Goal: Find specific page/section: Find specific page/section

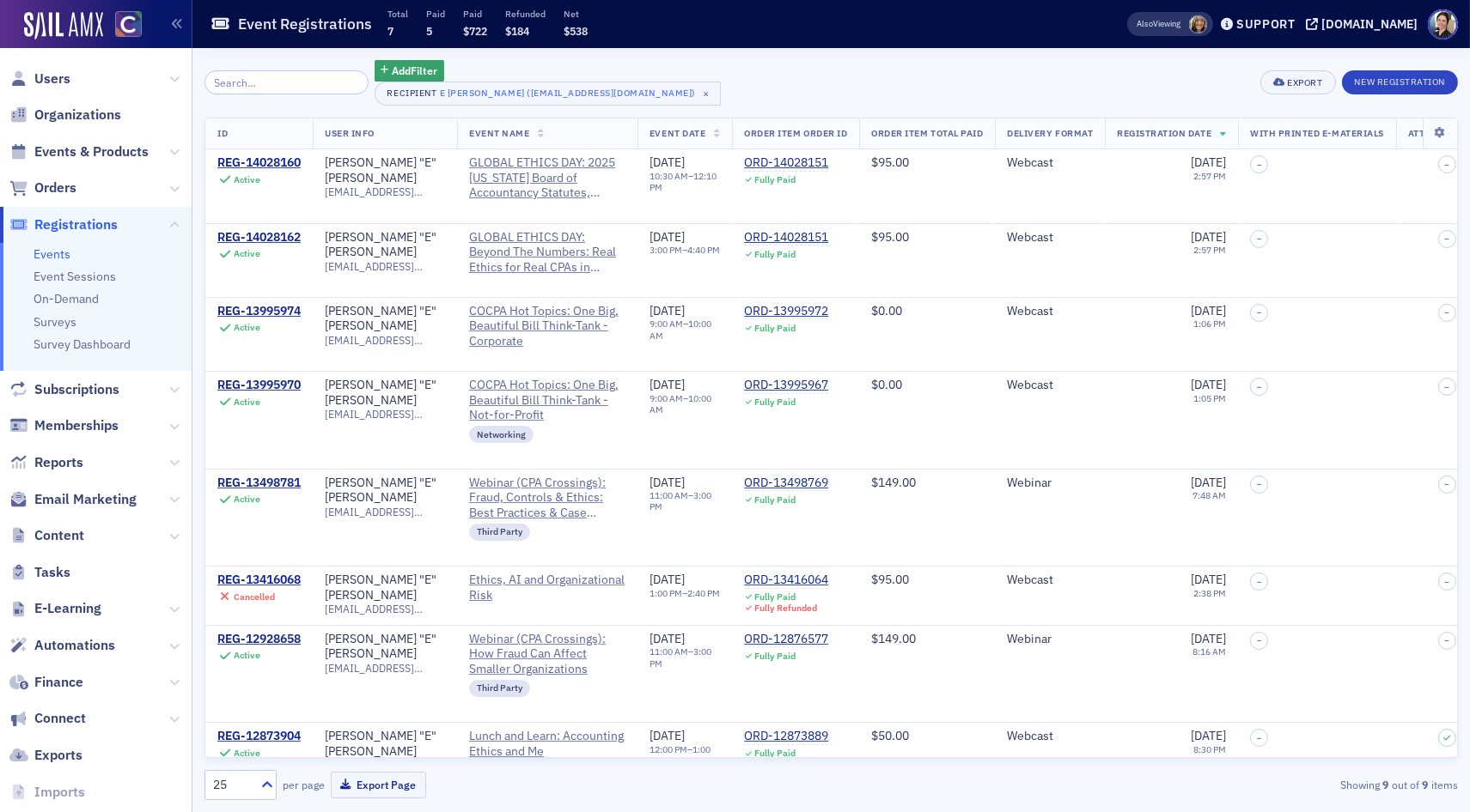
click at [74, 80] on span "Users" at bounding box center [96, 78] width 192 height 37
click at [51, 76] on span "Users" at bounding box center [53, 79] width 36 height 19
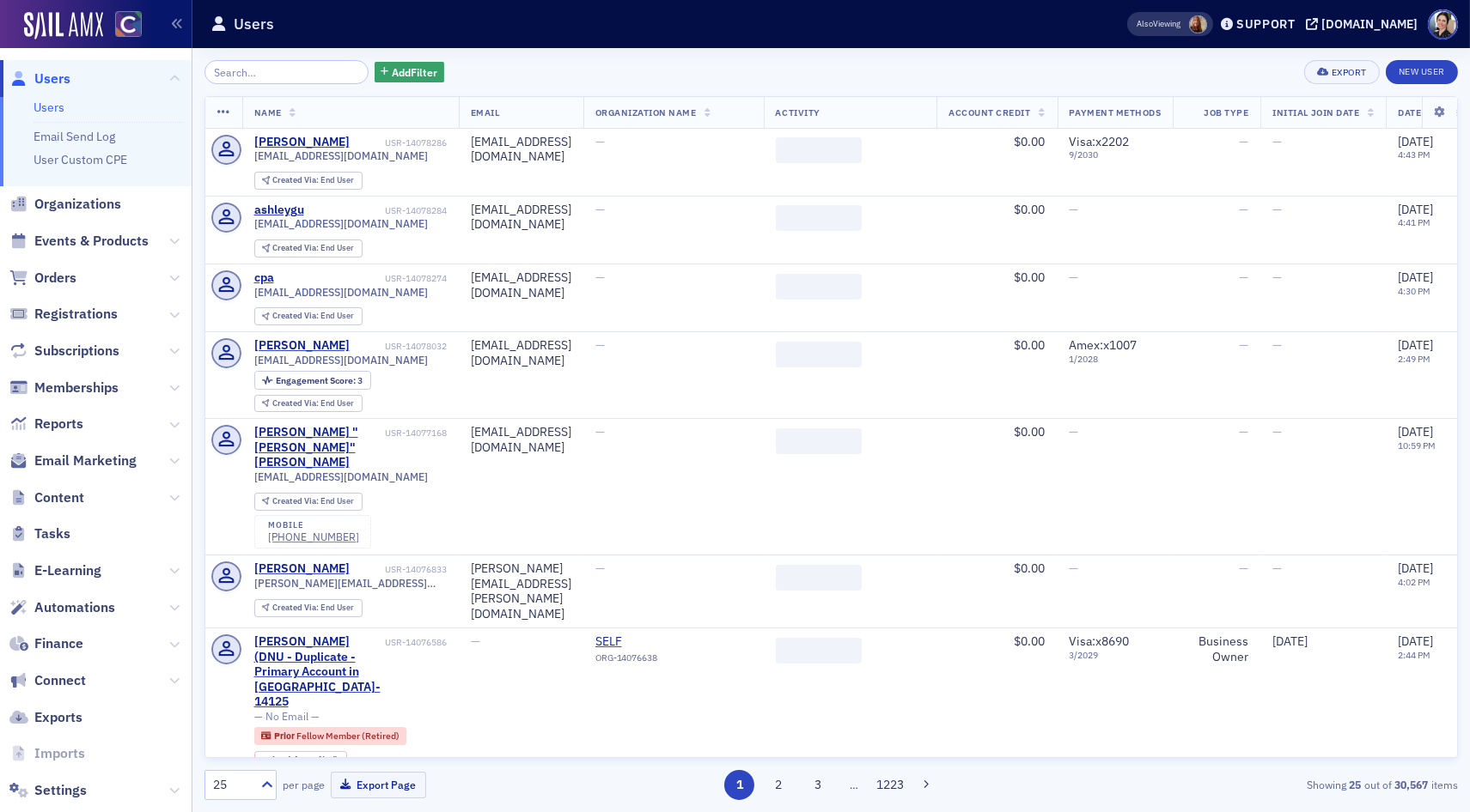
click at [309, 71] on input "search" at bounding box center [286, 72] width 164 height 24
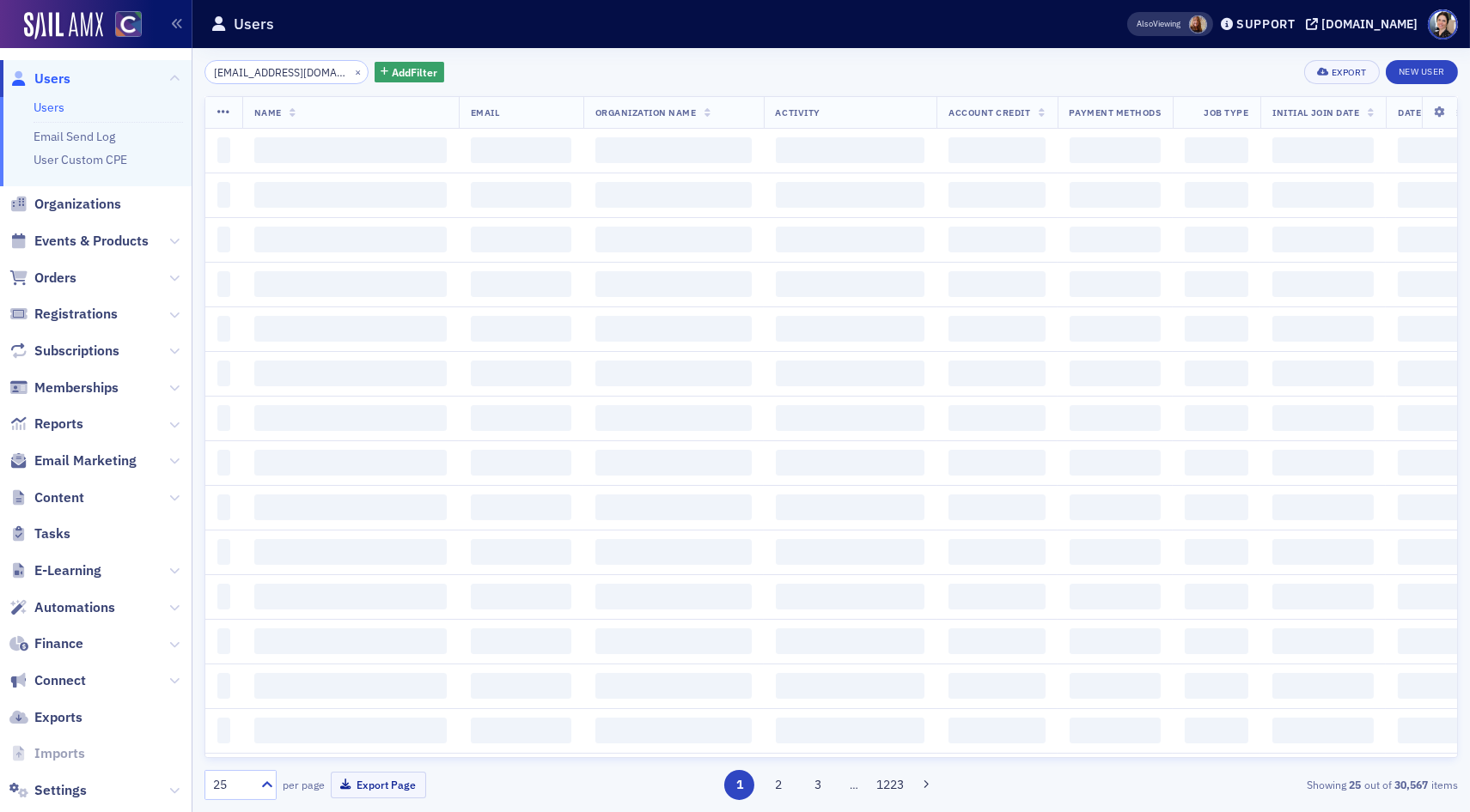
scroll to position [0, 27]
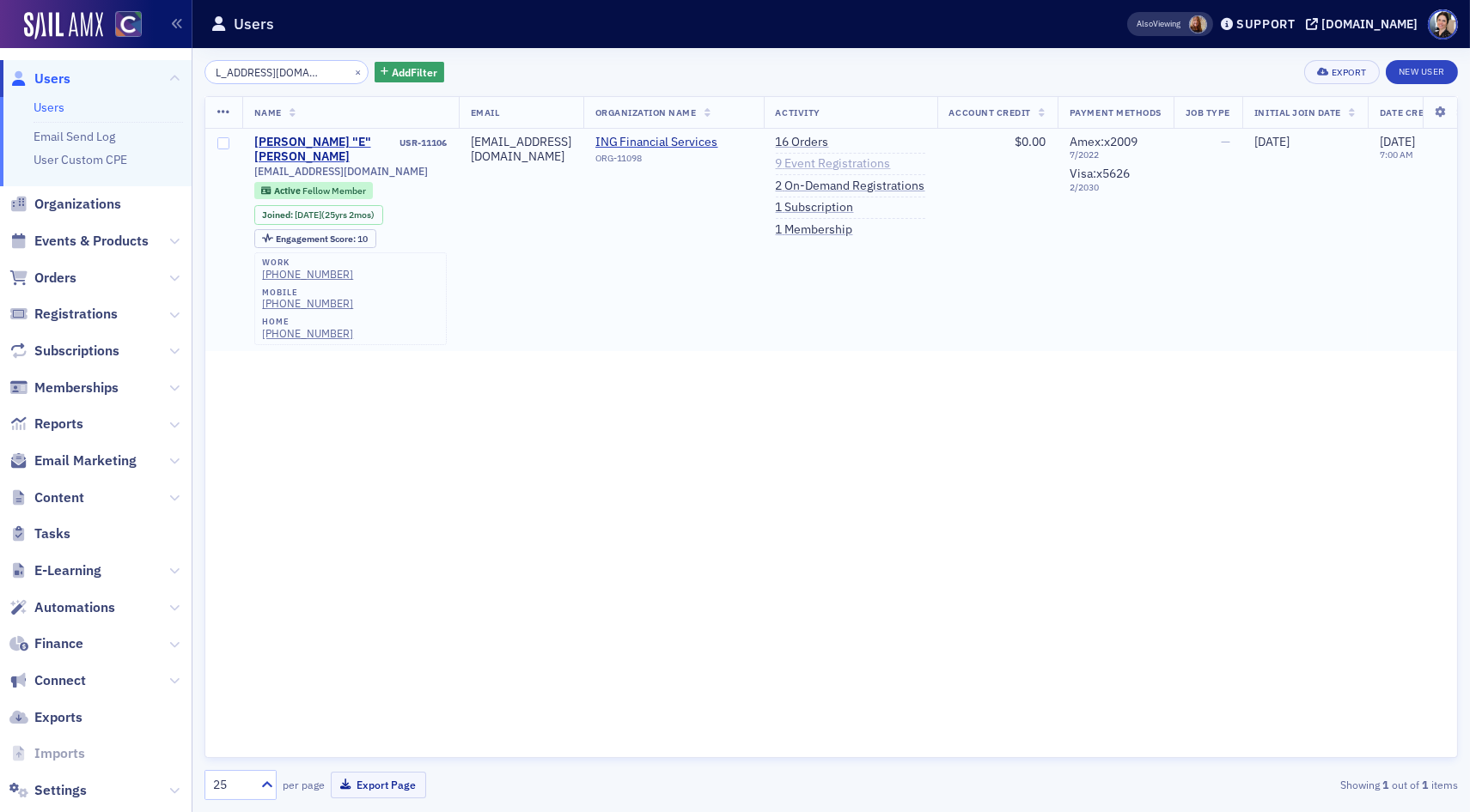
type input "[EMAIL_ADDRESS][DOMAIN_NAME]"
click at [891, 161] on link "9 Event Registrations" at bounding box center [833, 164] width 116 height 15
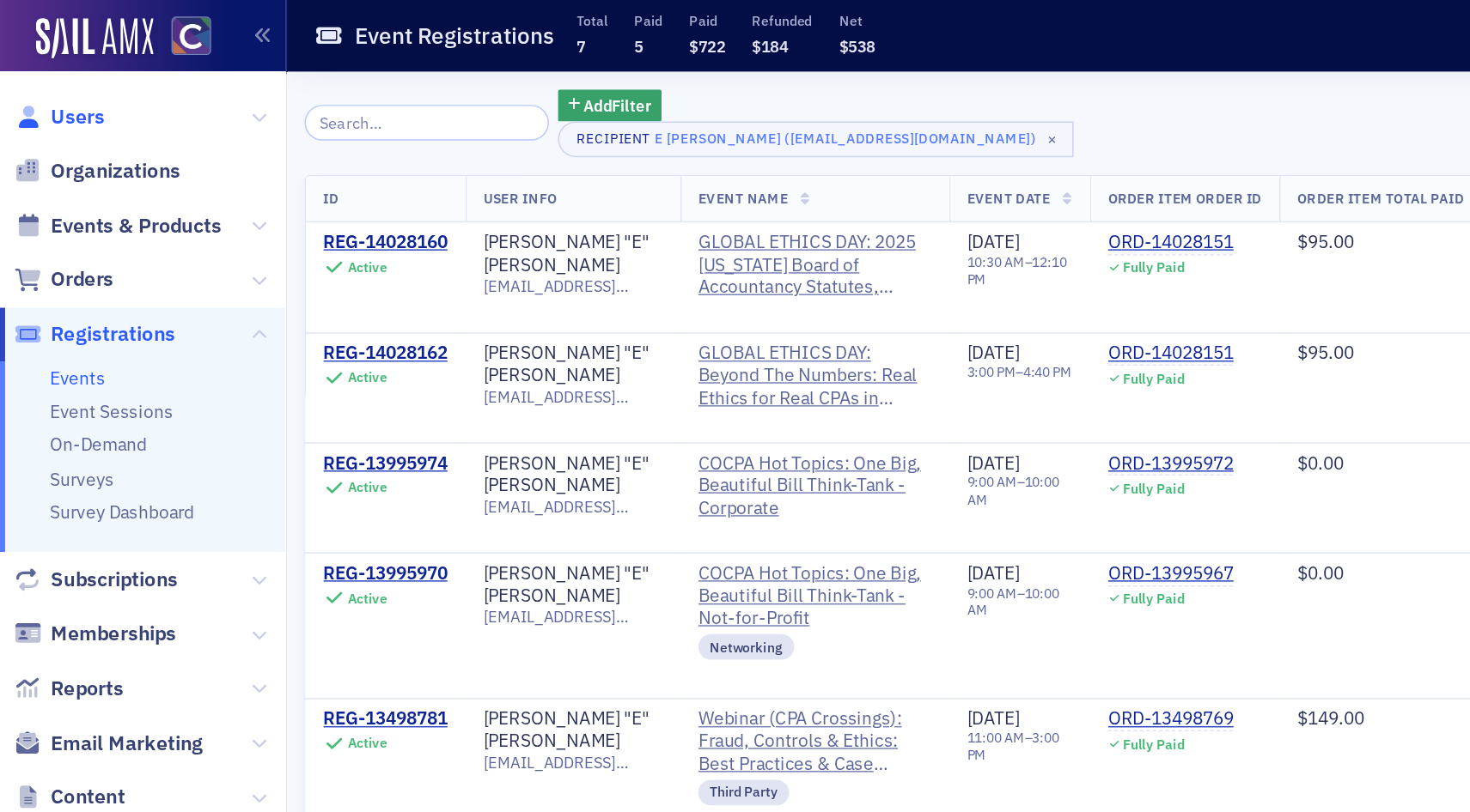
click at [66, 84] on span "Users" at bounding box center [53, 79] width 36 height 19
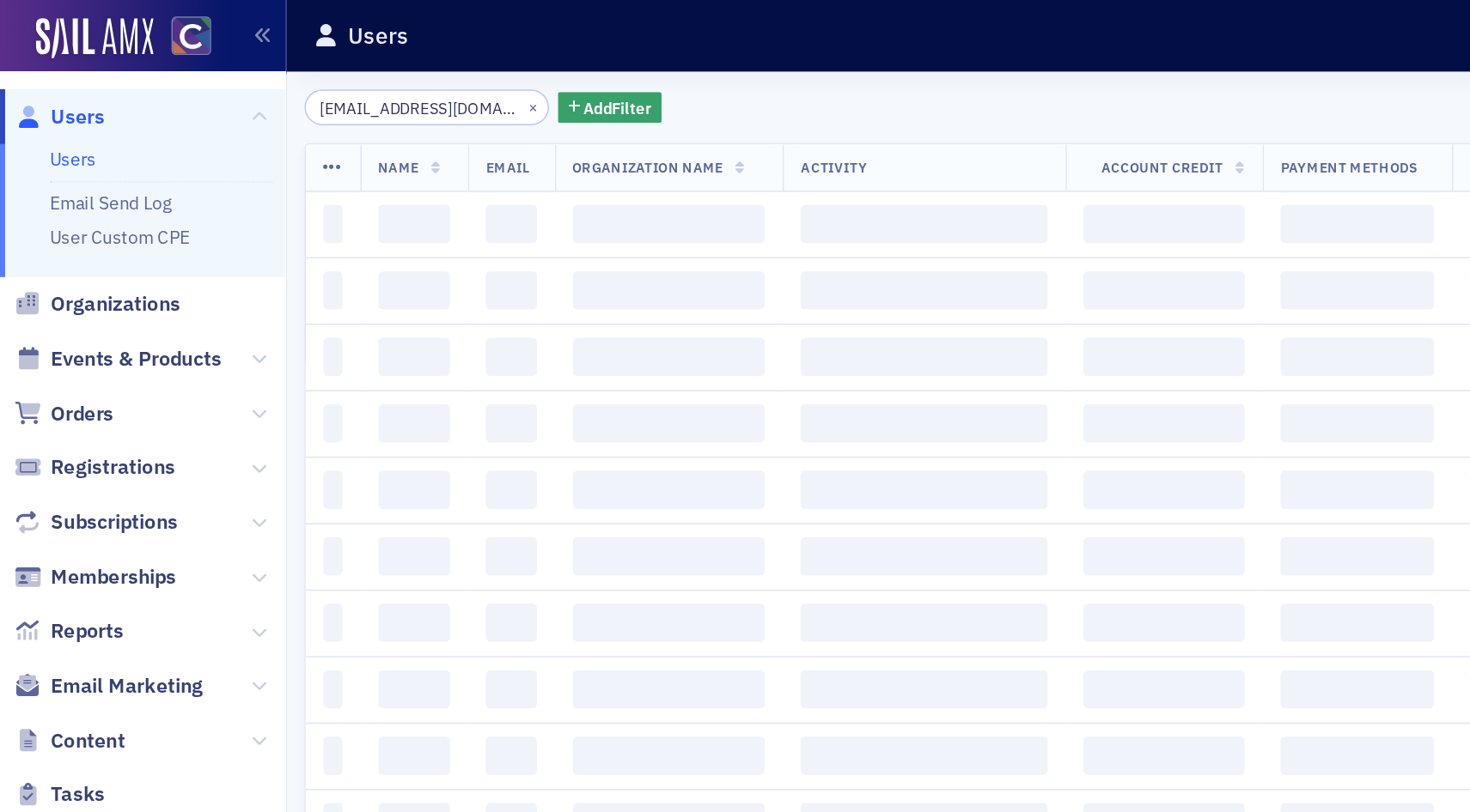
scroll to position [0, 27]
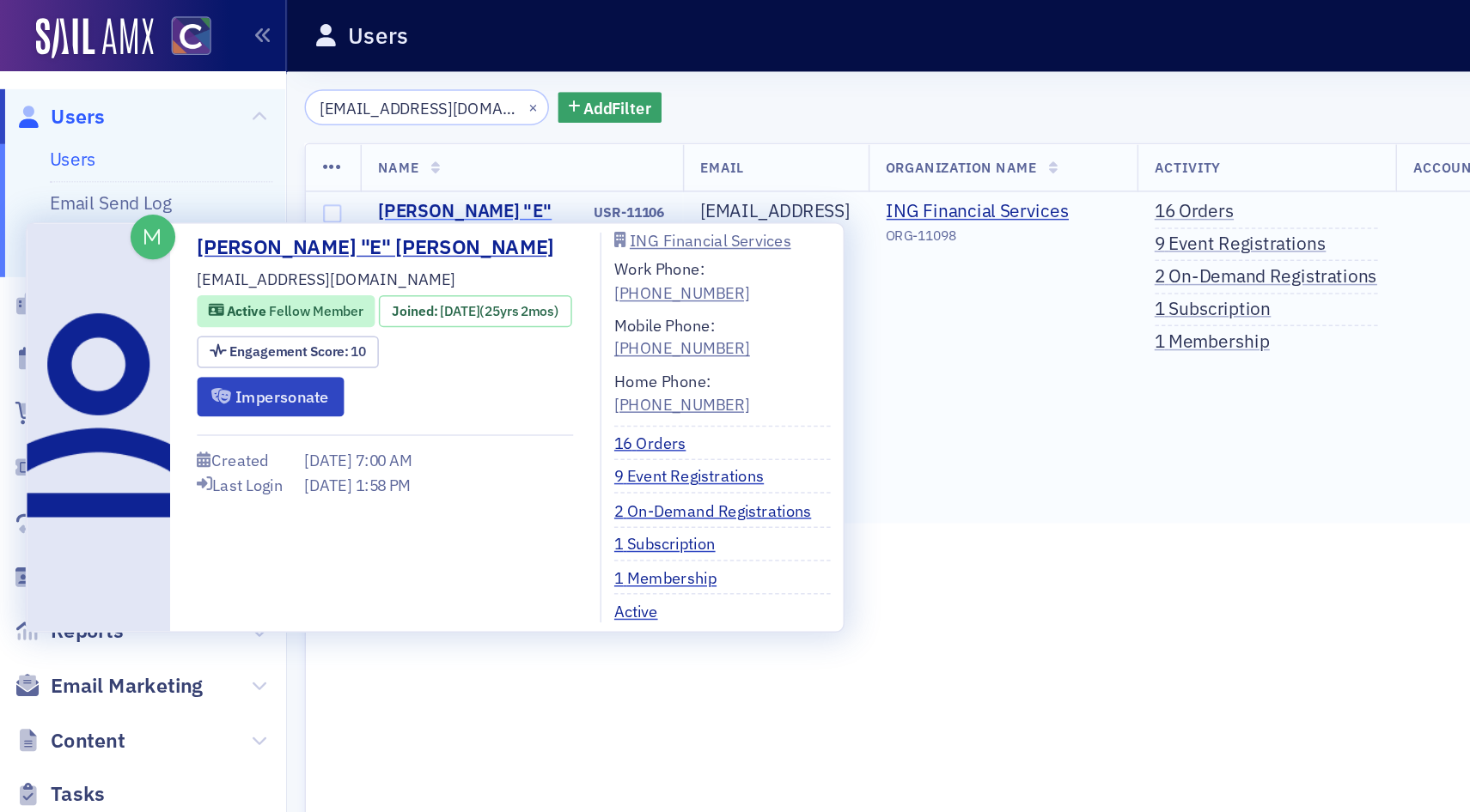
click at [309, 138] on div "[PERSON_NAME] "E" [PERSON_NAME]" at bounding box center [326, 150] width 143 height 30
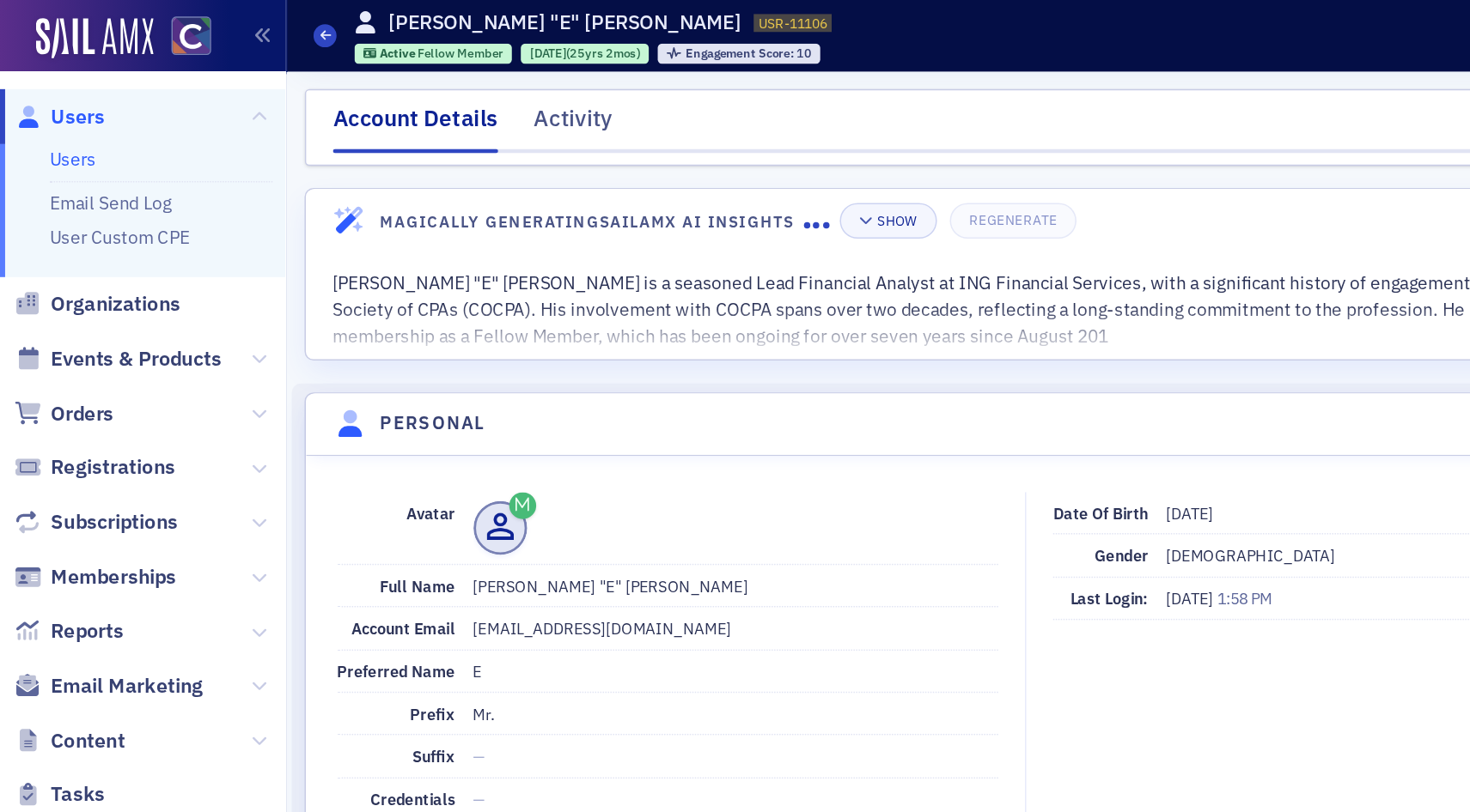
click at [48, 80] on span "Users" at bounding box center [53, 79] width 36 height 19
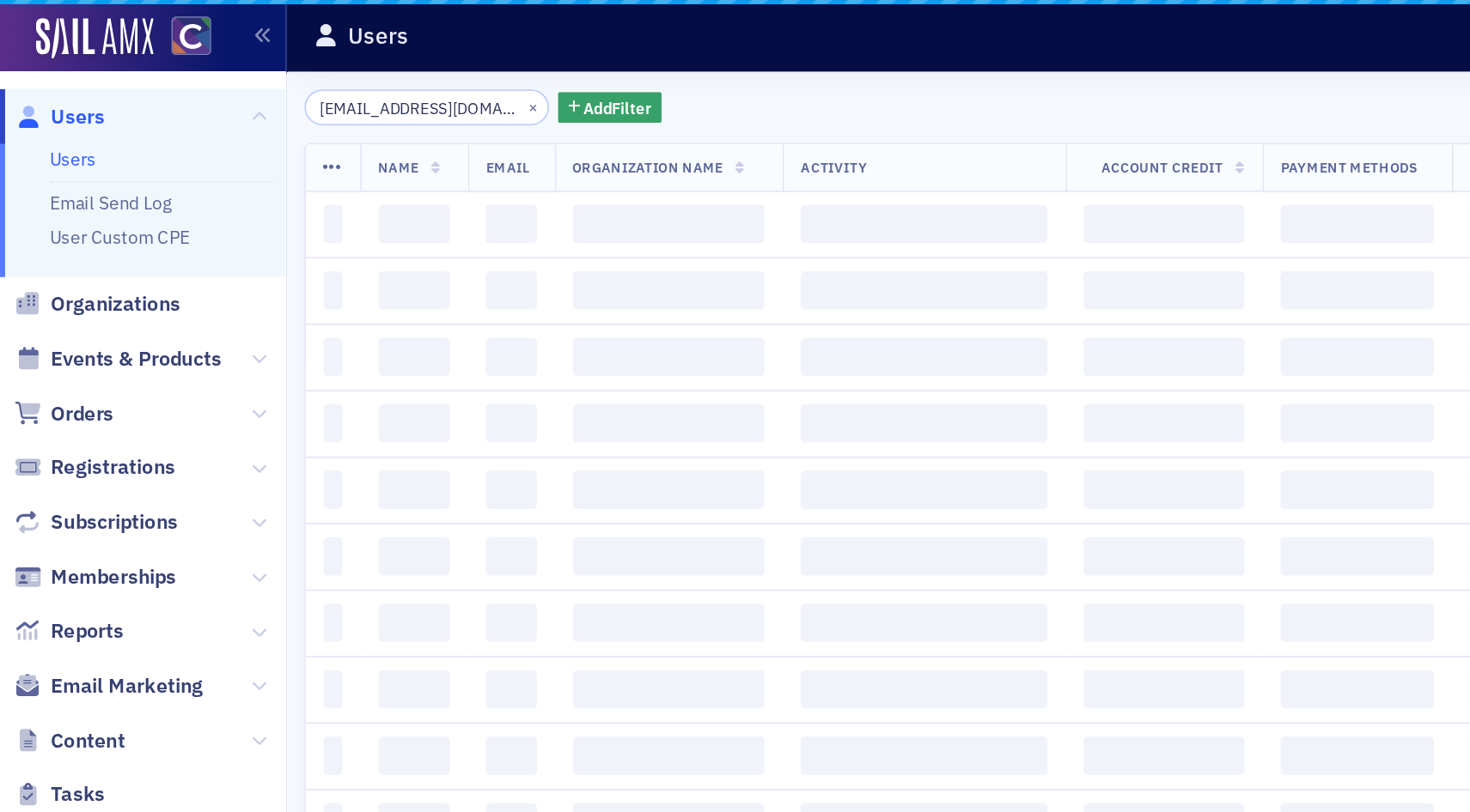
scroll to position [0, 27]
